Goal: Information Seeking & Learning: Learn about a topic

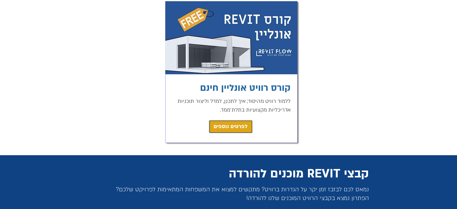
scroll to position [120, 0]
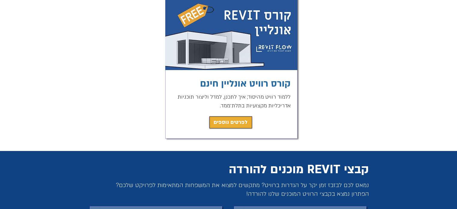
click at [235, 121] on span "לפרטים נוספים" at bounding box center [231, 122] width 34 height 8
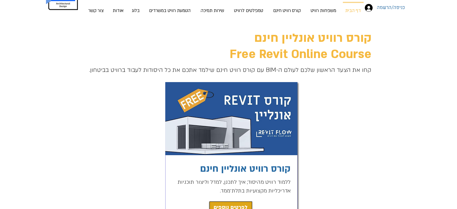
scroll to position [30, 0]
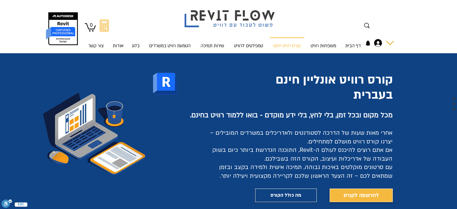
click at [390, 46] on div "החשבון של מלכה שפר" at bounding box center [390, 43] width 8 height 8
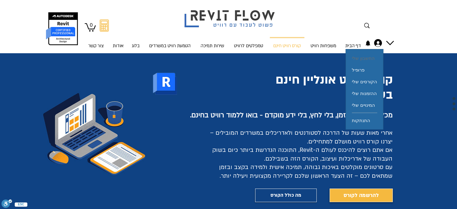
click at [367, 59] on span "החשבון שלי" at bounding box center [363, 58] width 23 height 12
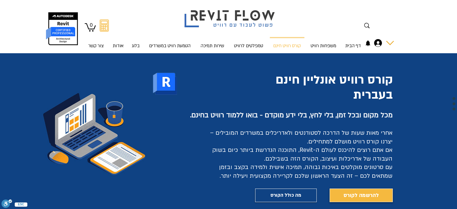
click at [384, 43] on div "החשבון של מלכה שפר" at bounding box center [378, 43] width 12 height 8
click at [378, 40] on icon "החשבון של מלכה שפר" at bounding box center [378, 43] width 8 height 8
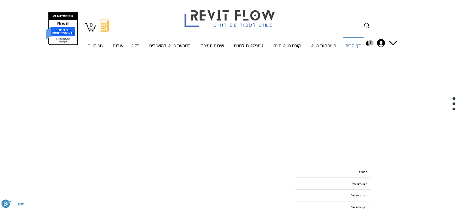
click at [357, 48] on p "דף הבית" at bounding box center [353, 46] width 20 height 16
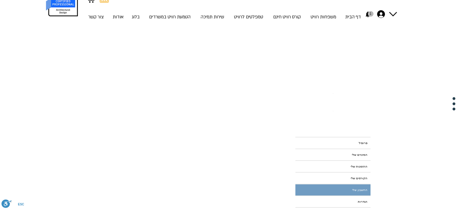
scroll to position [30, 0]
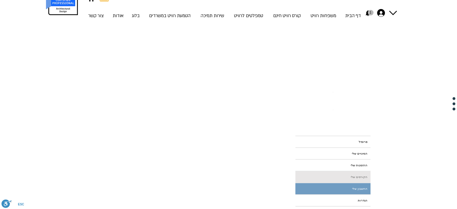
click at [341, 177] on link "הקורסים שלי" at bounding box center [333, 176] width 75 height 11
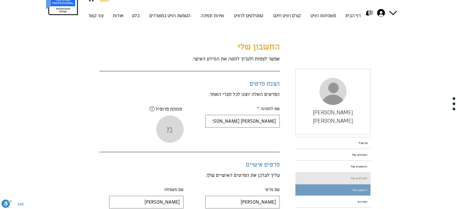
click at [345, 173] on link "הקורסים שלי" at bounding box center [333, 178] width 75 height 11
click at [353, 173] on link "הקורסים שלי" at bounding box center [333, 178] width 75 height 11
click at [354, 173] on link "הקורסים שלי" at bounding box center [333, 178] width 75 height 11
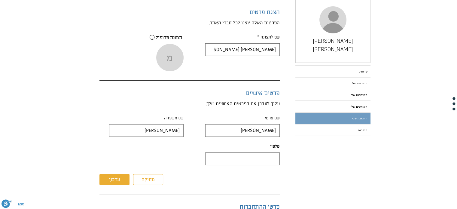
scroll to position [120, 0]
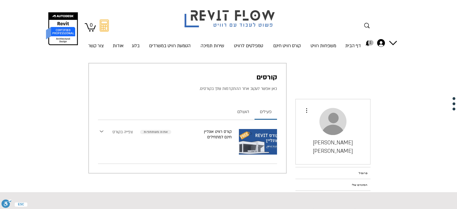
click at [120, 133] on link "צפייה בקורס" at bounding box center [122, 132] width 20 height 6
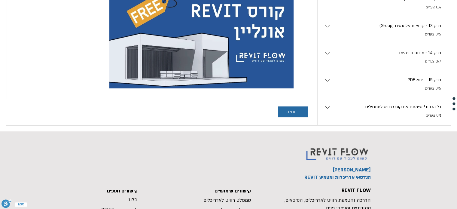
scroll to position [120, 0]
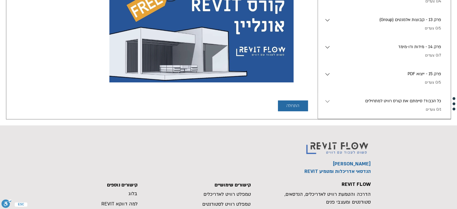
click at [327, 105] on icon "button" at bounding box center [327, 101] width 7 height 7
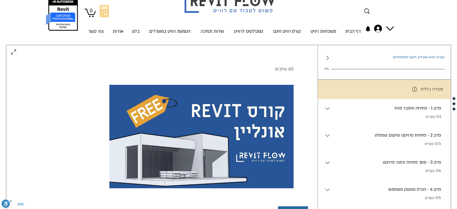
scroll to position [0, 0]
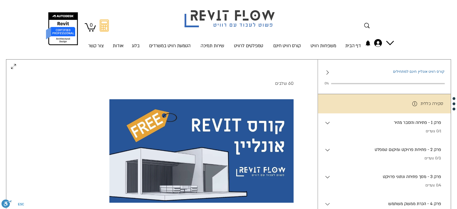
click at [385, 124] on p "פרק 1 - פתיחה והסבר מהיר" at bounding box center [386, 122] width 110 height 7
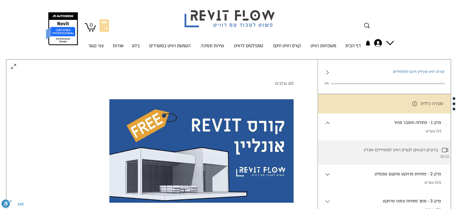
click at [396, 154] on li "ברוכים הבאים לקורס רוויט למתחילים אונליין 00:52" at bounding box center [384, 152] width 133 height 24
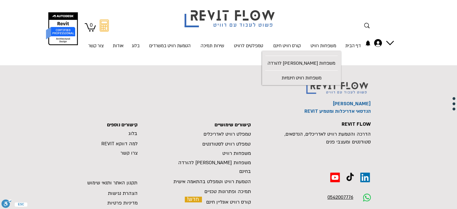
click at [255, 60] on div at bounding box center [228, 59] width 457 height 12
